Goal: Use online tool/utility: Utilize a website feature to perform a specific function

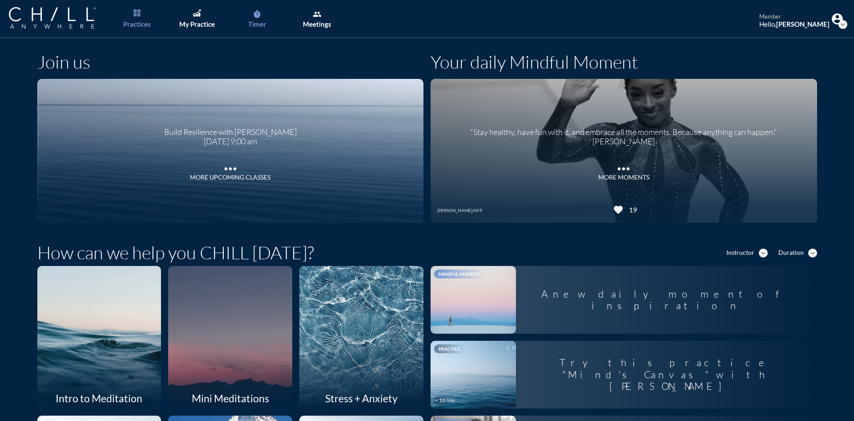
click at [259, 26] on div "Timer" at bounding box center [257, 24] width 18 height 8
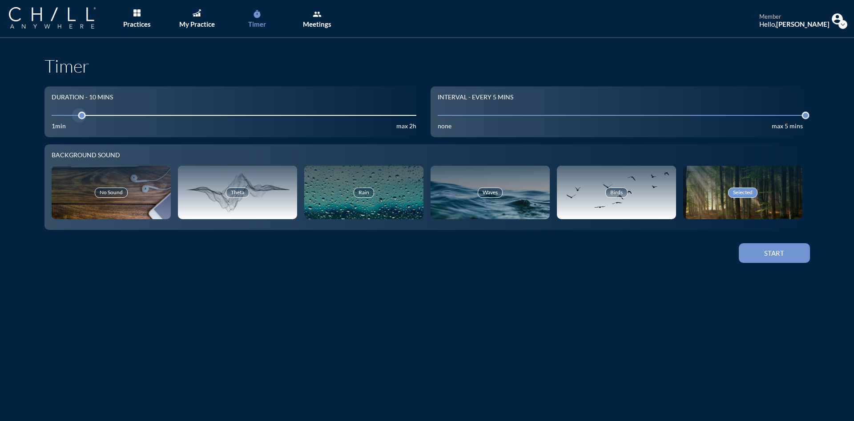
click at [136, 114] on input "10" at bounding box center [234, 115] width 365 height 8
click at [130, 115] on input "10" at bounding box center [234, 115] width 365 height 8
click at [117, 115] on input "10" at bounding box center [234, 115] width 365 height 8
click at [121, 119] on div at bounding box center [127, 115] width 12 height 12
click at [773, 259] on button "Start" at bounding box center [774, 253] width 71 height 20
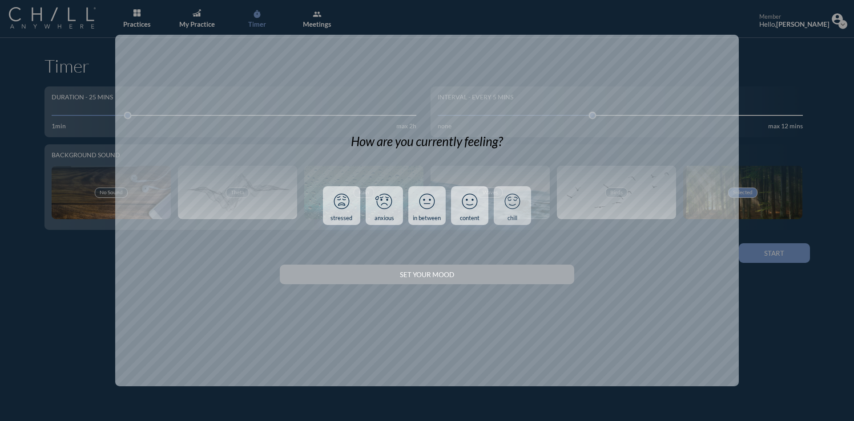
click at [520, 211] on icon at bounding box center [512, 201] width 23 height 23
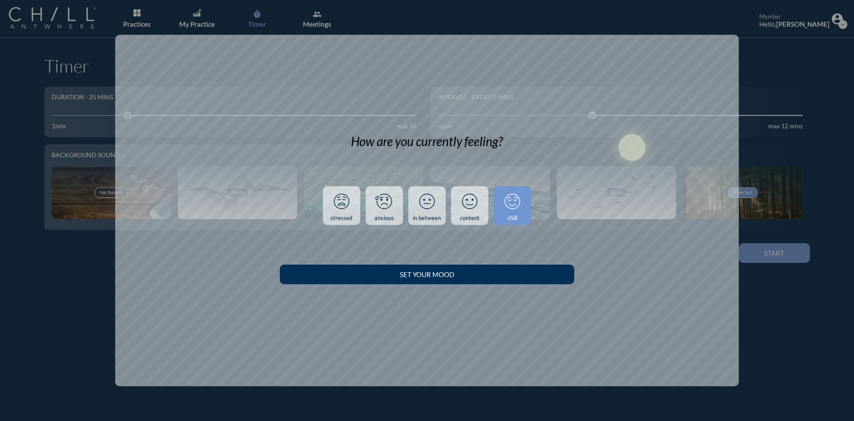
click at [528, 269] on button "Set your Mood" at bounding box center [427, 274] width 294 height 20
